Goal: Task Accomplishment & Management: Use online tool/utility

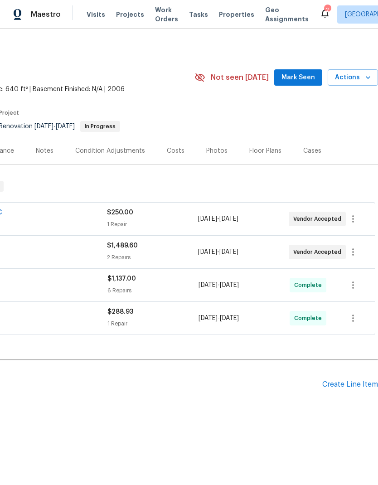
scroll to position [0, 134]
click at [354, 225] on button "button" at bounding box center [353, 219] width 22 height 22
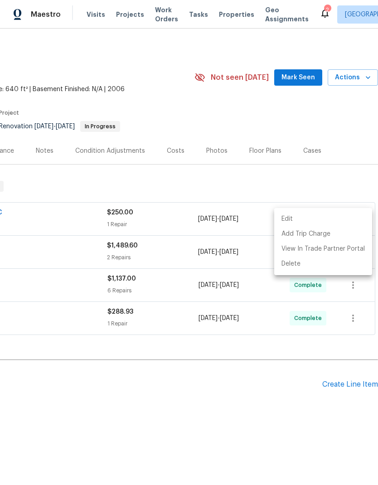
click at [364, 140] on div at bounding box center [189, 242] width 378 height 485
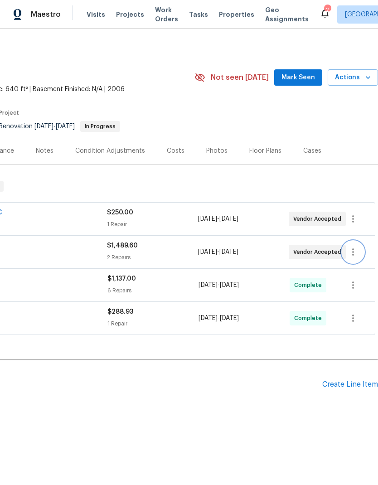
click at [355, 252] on icon "button" at bounding box center [353, 252] width 11 height 11
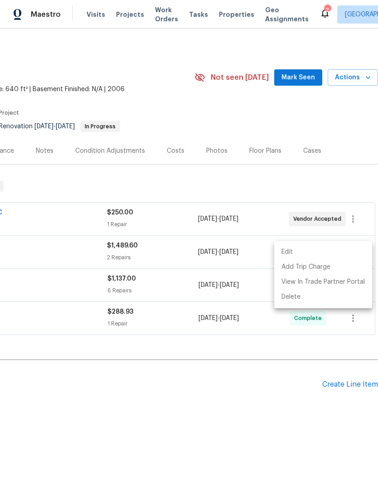
click at [305, 253] on li "Edit" at bounding box center [323, 252] width 98 height 15
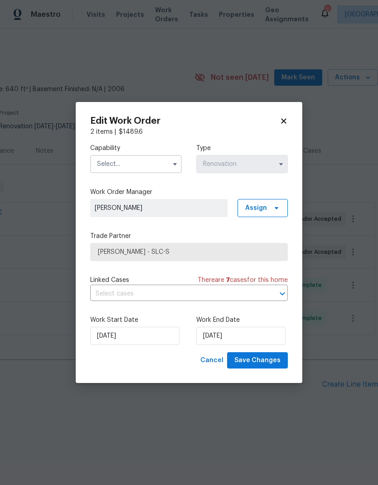
click at [167, 166] on input "text" at bounding box center [136, 164] width 92 height 18
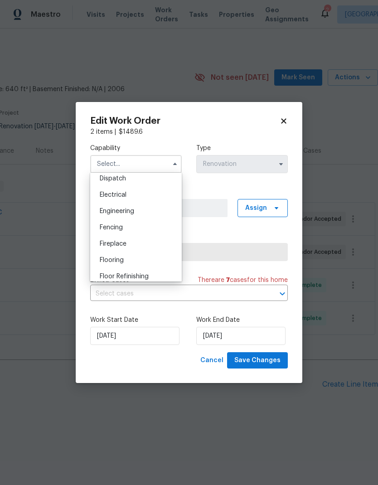
scroll to position [278, 0]
click at [135, 256] on div "Flooring" at bounding box center [135, 257] width 87 height 16
type input "Flooring"
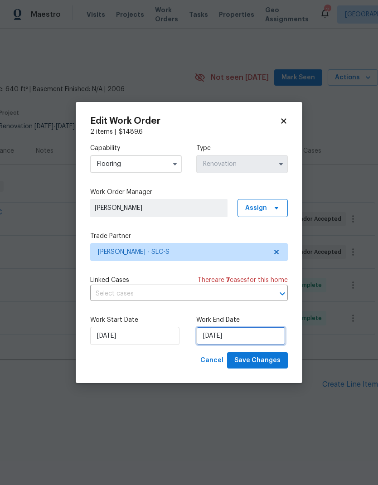
click at [251, 338] on input "8/11/2025" at bounding box center [240, 336] width 89 height 18
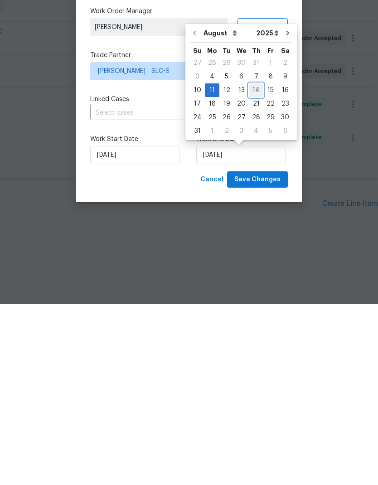
click at [250, 265] on div "14" at bounding box center [256, 271] width 15 height 13
type input "8/14/2025"
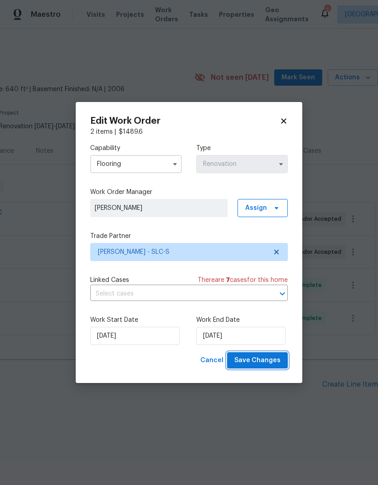
click at [270, 361] on span "Save Changes" at bounding box center [257, 360] width 46 height 11
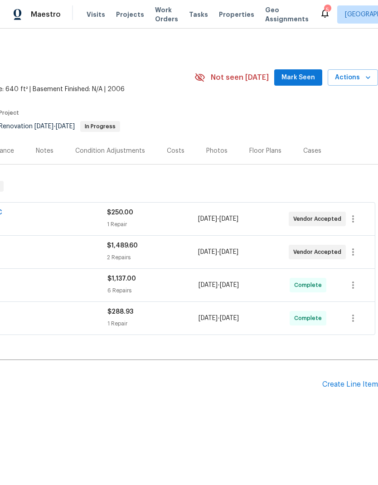
scroll to position [0, 134]
click at [355, 219] on icon "button" at bounding box center [353, 218] width 11 height 11
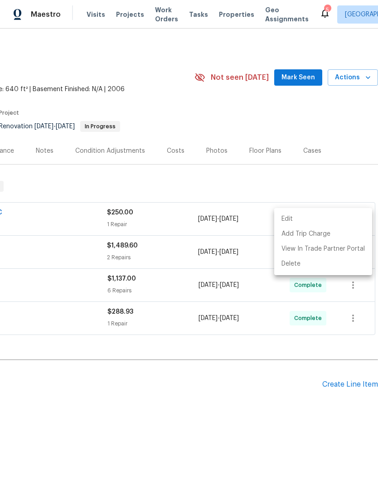
click at [305, 221] on li "Edit" at bounding box center [323, 219] width 98 height 15
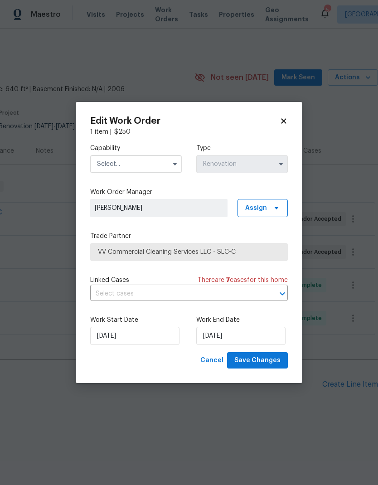
click at [137, 163] on input "text" at bounding box center [136, 164] width 92 height 18
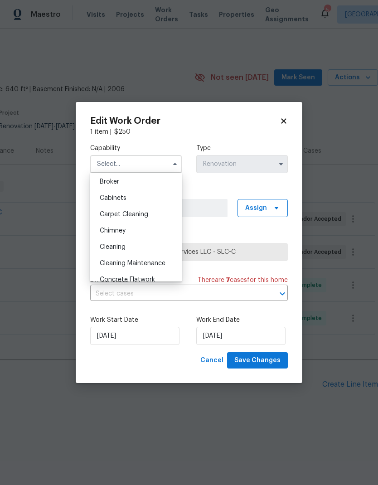
scroll to position [68, 0]
click at [137, 247] on div "Cleaning" at bounding box center [135, 246] width 87 height 16
type input "Cleaning"
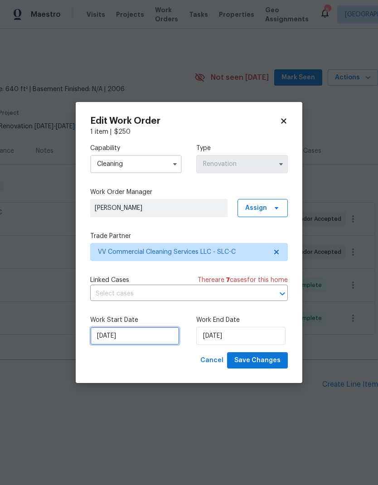
click at [149, 335] on input "8/12/2025" at bounding box center [134, 336] width 89 height 18
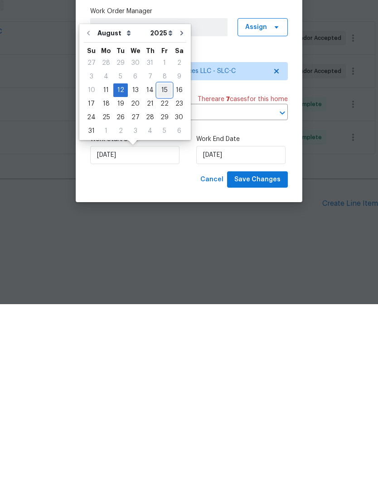
click at [165, 265] on div "15" at bounding box center [164, 271] width 15 height 13
type input "8/15/2025"
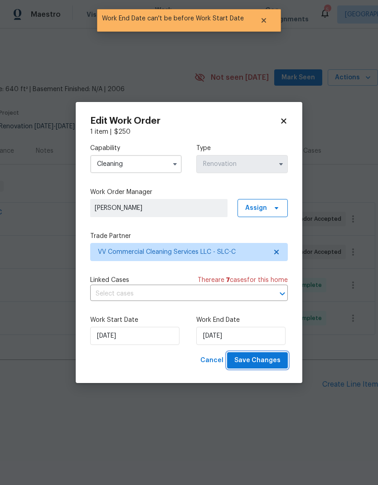
click at [268, 363] on span "Save Changes" at bounding box center [257, 360] width 46 height 11
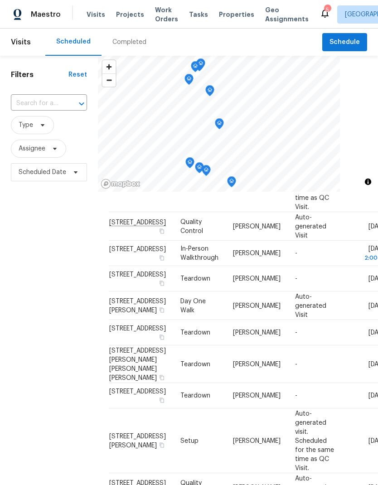
scroll to position [329, 0]
